Goal: Communication & Community: Answer question/provide support

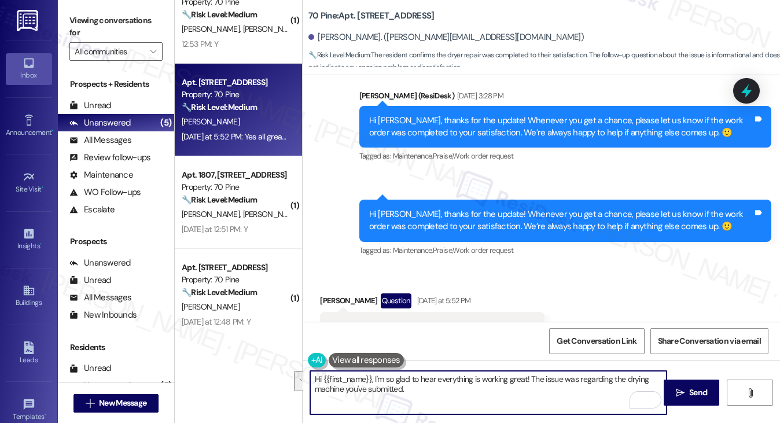
scroll to position [593, 0]
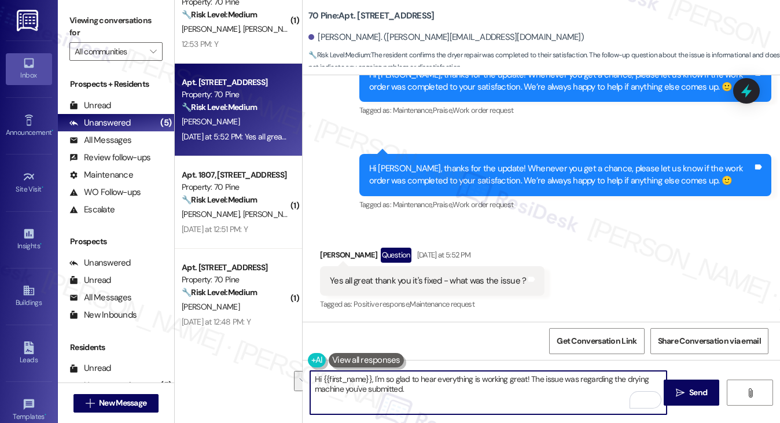
click at [375, 291] on div "Yes all great thank you it's fixed - what was the issue ? Tags and notes" at bounding box center [432, 281] width 225 height 30
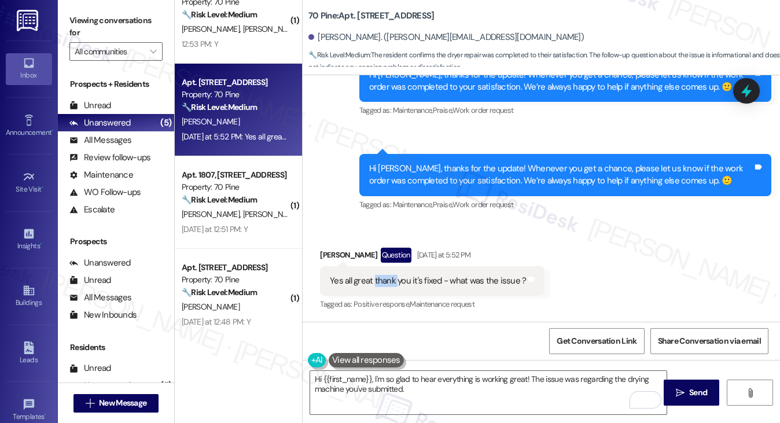
click at [375, 291] on div "Yes all great thank you it's fixed - what was the issue ? Tags and notes" at bounding box center [432, 281] width 225 height 30
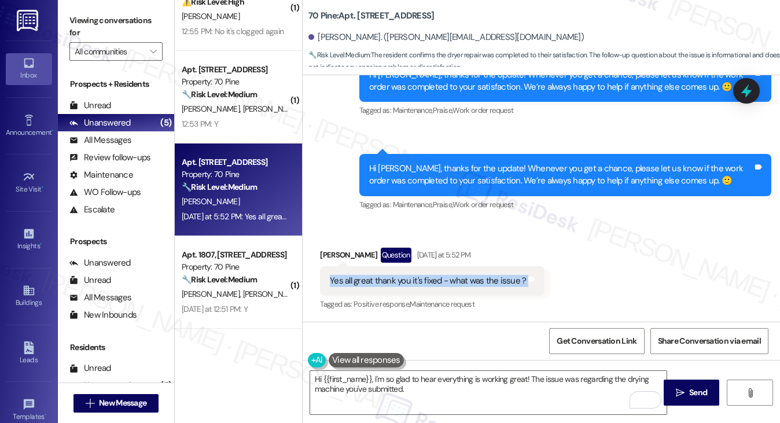
scroll to position [0, 0]
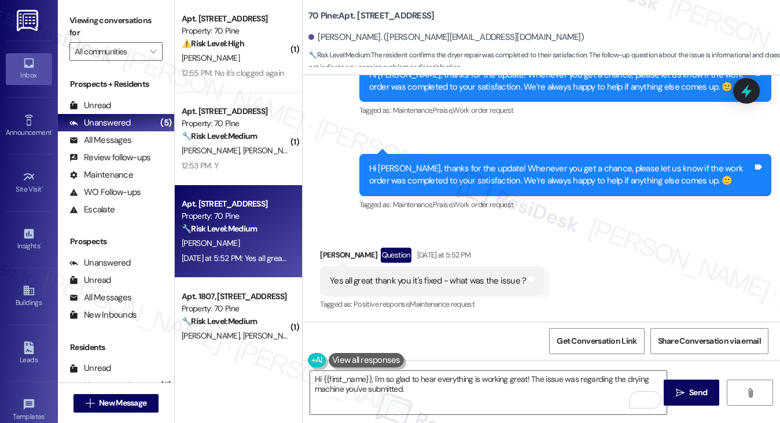
click at [442, 174] on div "Hi [PERSON_NAME], thanks for the update! Whenever you get a chance, please let …" at bounding box center [561, 175] width 384 height 25
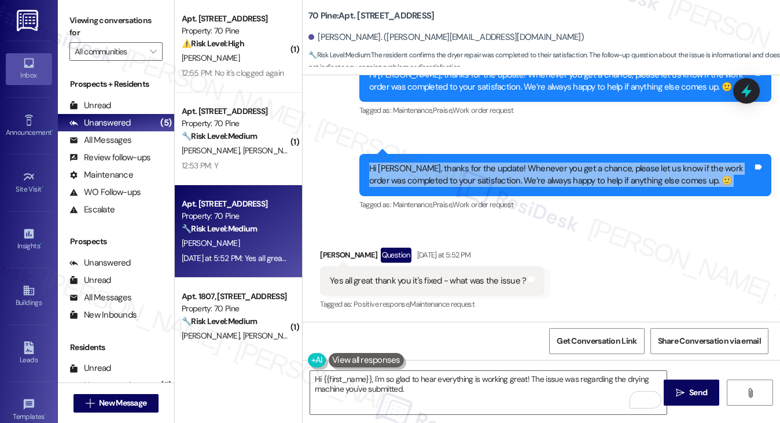
click at [442, 174] on div "Hi [PERSON_NAME], thanks for the update! Whenever you get a chance, please let …" at bounding box center [561, 175] width 384 height 25
click at [493, 166] on div "Hi [PERSON_NAME], thanks for the update! Whenever you get a chance, please let …" at bounding box center [561, 175] width 384 height 25
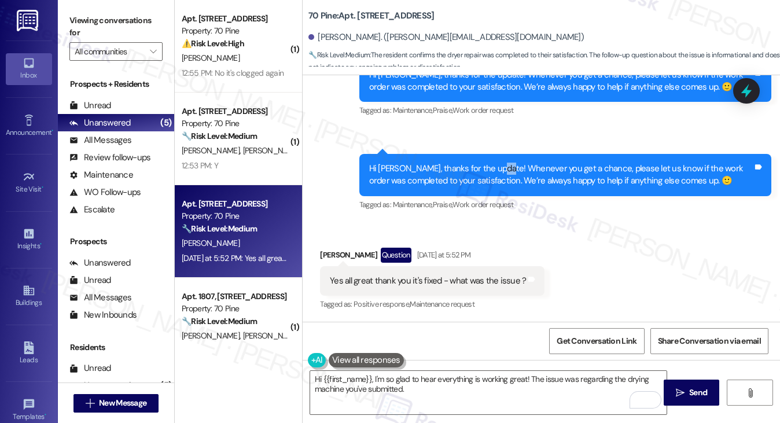
click at [493, 166] on div "Hi [PERSON_NAME], thanks for the update! Whenever you get a chance, please let …" at bounding box center [561, 175] width 384 height 25
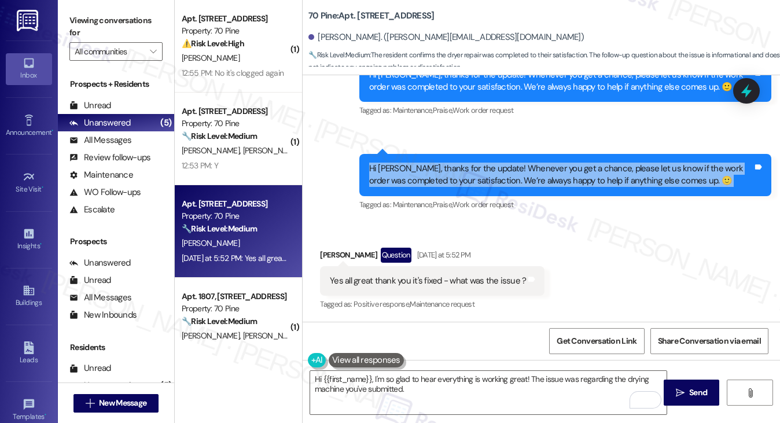
click at [493, 166] on div "Hi [PERSON_NAME], thanks for the update! Whenever you get a chance, please let …" at bounding box center [561, 175] width 384 height 25
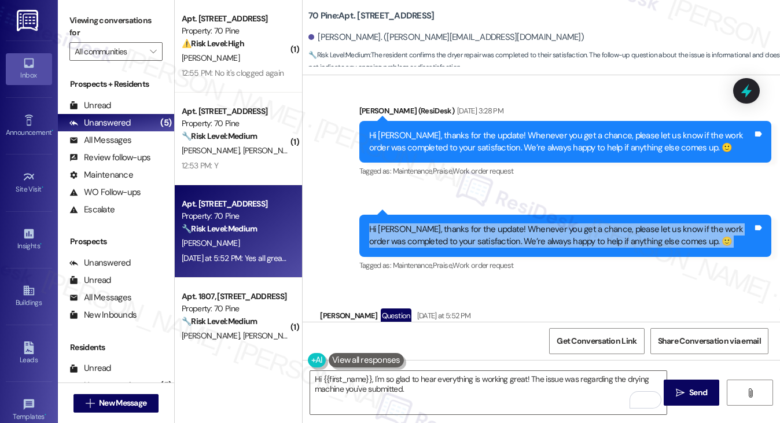
scroll to position [593, 0]
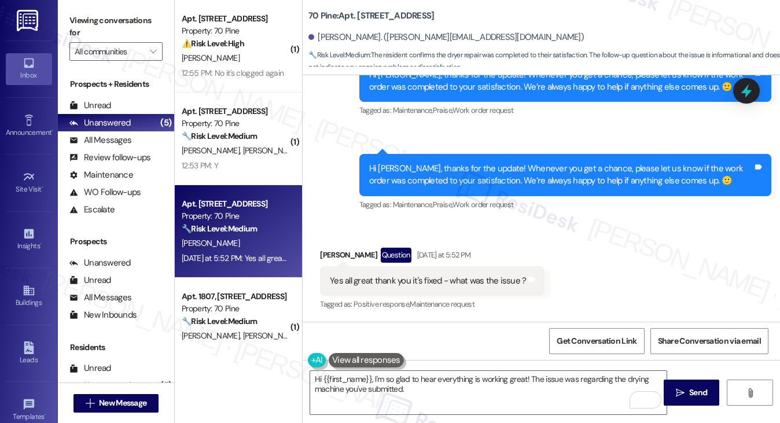
click at [395, 285] on div "Yes all great thank you it's fixed - what was the issue ?" at bounding box center [428, 281] width 196 height 12
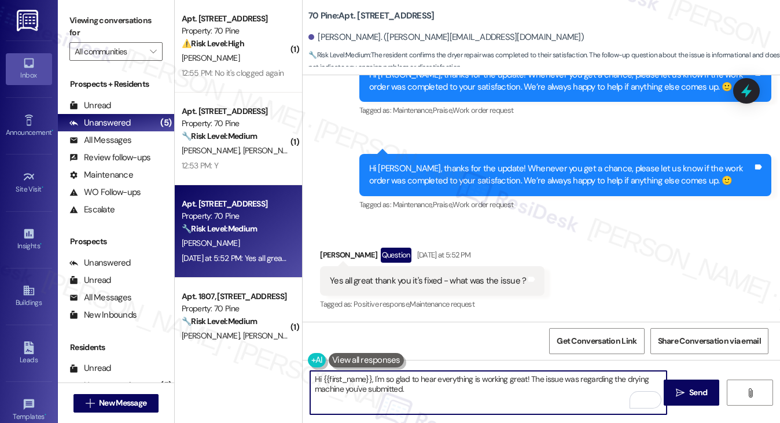
drag, startPoint x: 435, startPoint y: 386, endPoint x: 403, endPoint y: 381, distance: 32.1
click at [403, 381] on textarea "Hi {{first_name}}, I'm so glad to hear everything is working great! The issue w…" at bounding box center [488, 392] width 357 height 43
click at [455, 390] on textarea "Hi {{first_name}}, I'm so glad to hear everything is working great! The issue w…" at bounding box center [488, 392] width 357 height 43
click at [426, 391] on textarea "Hi {{first_name}}, I'm so glad to hear everything is working great! The issue w…" at bounding box center [488, 392] width 357 height 43
drag, startPoint x: 434, startPoint y: 388, endPoint x: 377, endPoint y: 376, distance: 57.5
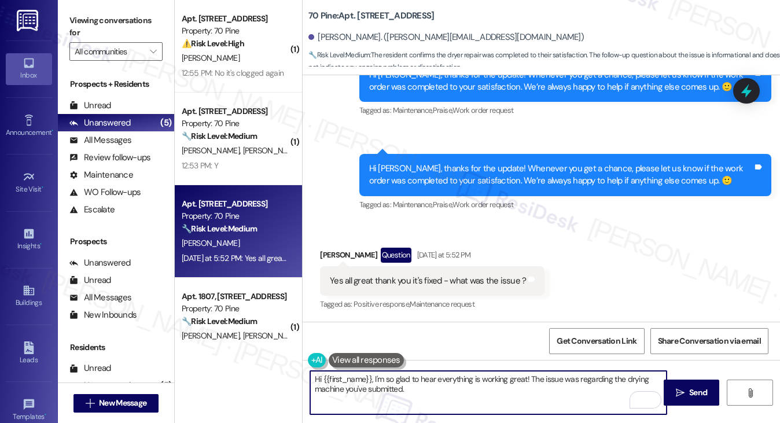
click at [377, 376] on textarea "Hi {{first_name}}, I'm so glad to hear everything is working great! The issue w…" at bounding box center [488, 392] width 357 height 43
click at [434, 384] on textarea "Hi {{first_name}}, I'm so glad to hear everything is working great! The issue w…" at bounding box center [488, 392] width 357 height 43
drag, startPoint x: 458, startPoint y: 384, endPoint x: 384, endPoint y: 384, distance: 74.7
click at [384, 384] on textarea "Hi {{first_name}}, I'm so glad to hear everything is working great! The issue w…" at bounding box center [488, 392] width 357 height 43
click at [417, 388] on textarea "Hi {{first_name}}, I'm so glad to hear everything is working great! The issue w…" at bounding box center [488, 392] width 357 height 43
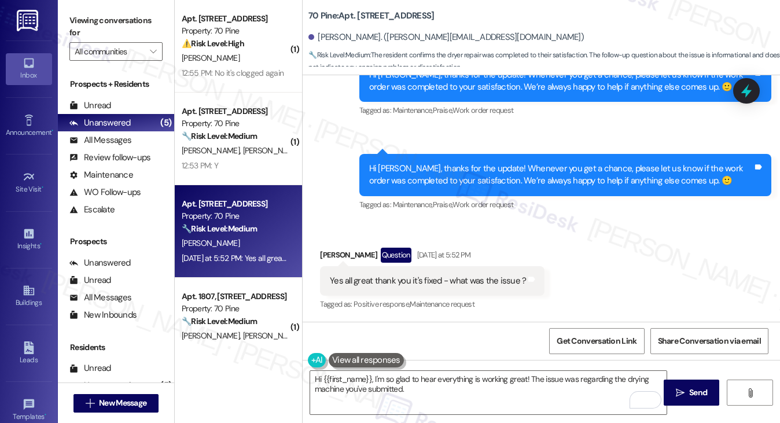
click at [423, 171] on div "Hi [PERSON_NAME], thanks for the update! Whenever you get a chance, please let …" at bounding box center [561, 175] width 384 height 25
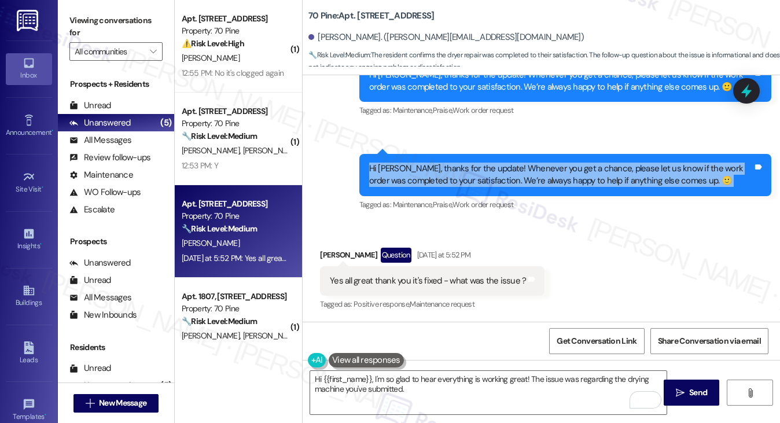
click at [423, 171] on div "Hi [PERSON_NAME], thanks for the update! Whenever you get a chance, please let …" at bounding box center [561, 175] width 384 height 25
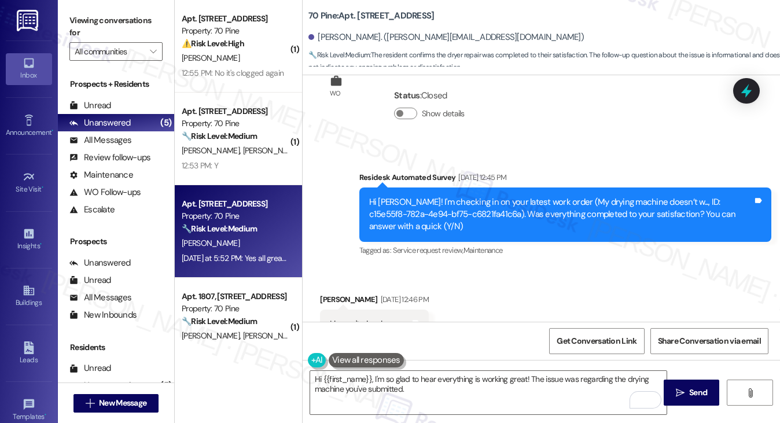
scroll to position [245, 0]
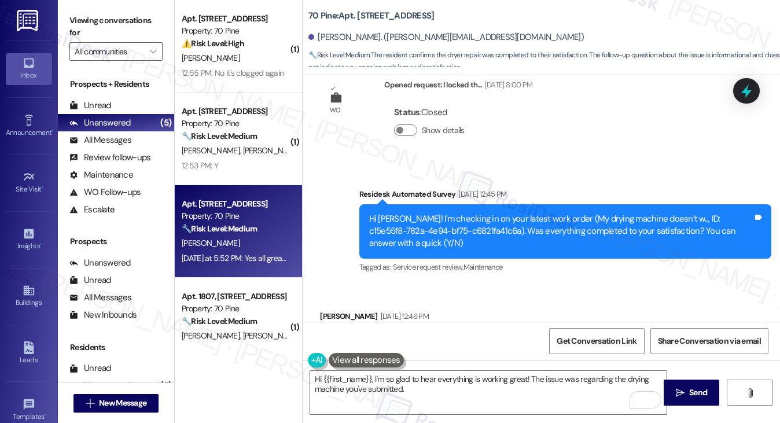
click at [456, 227] on div "Hi [PERSON_NAME]! I'm checking in on your latest work order (My drying machine …" at bounding box center [561, 231] width 384 height 37
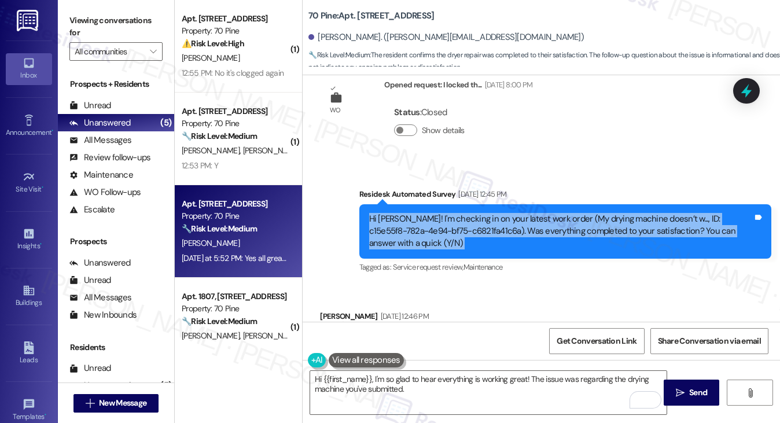
click at [456, 227] on div "Hi [PERSON_NAME]! I'm checking in on your latest work order (My drying machine …" at bounding box center [561, 231] width 384 height 37
copy div "Hi [PERSON_NAME]! I'm checking in on your latest work order (My drying machine …"
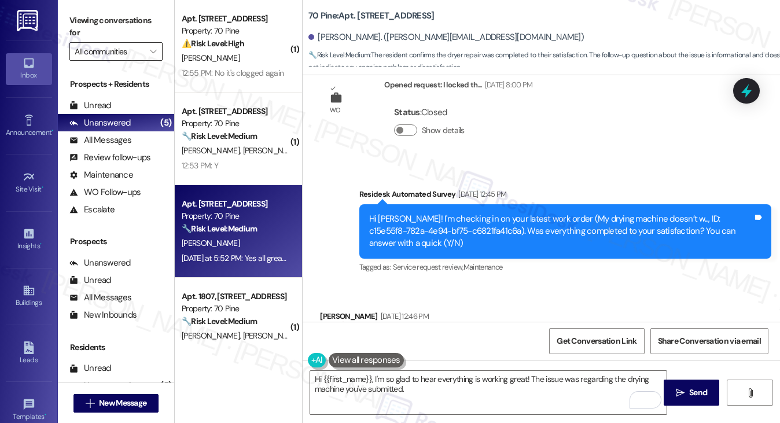
click at [96, 46] on input "All communities" at bounding box center [109, 51] width 69 height 19
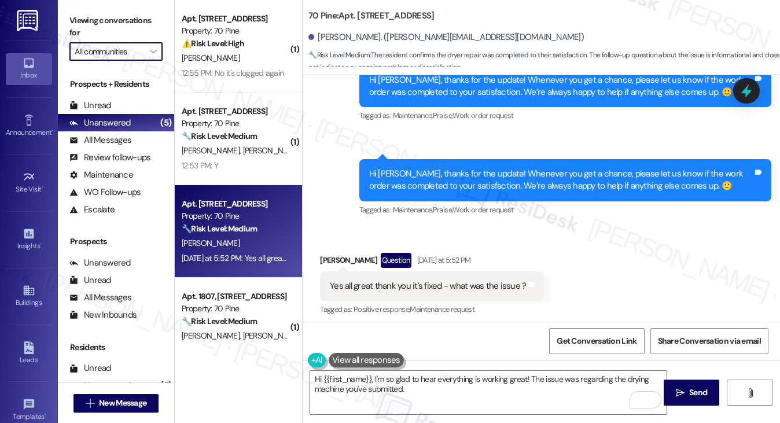
scroll to position [593, 0]
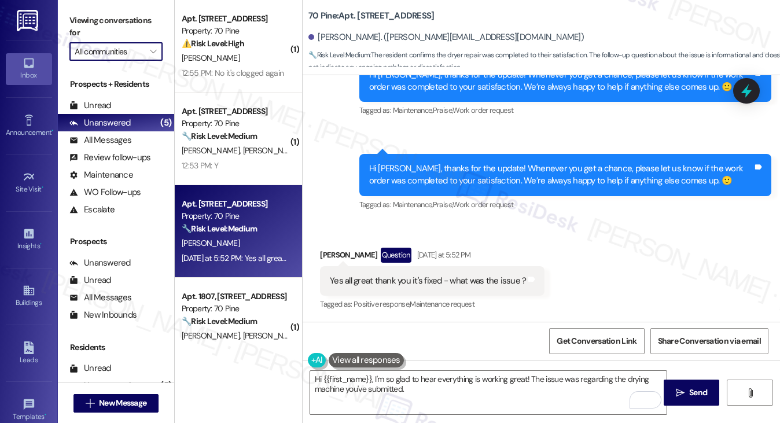
click at [356, 293] on div "Yes all great thank you it's fixed - what was the issue ? Tags and notes" at bounding box center [432, 281] width 225 height 30
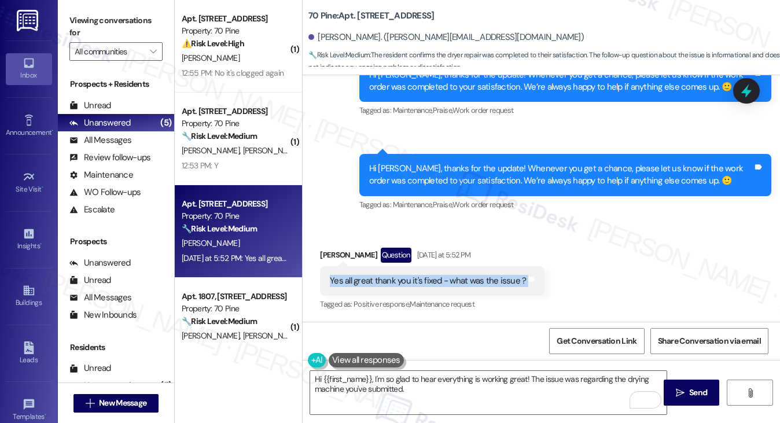
click at [356, 293] on div "Yes all great thank you it's fixed - what was the issue ? Tags and notes" at bounding box center [432, 281] width 225 height 30
copy div "Yes all great thank you it's fixed - what was the issue ? Tags and notes"
click at [98, 29] on label "Viewing conversations for" at bounding box center [115, 27] width 93 height 31
